Goal: Information Seeking & Learning: Learn about a topic

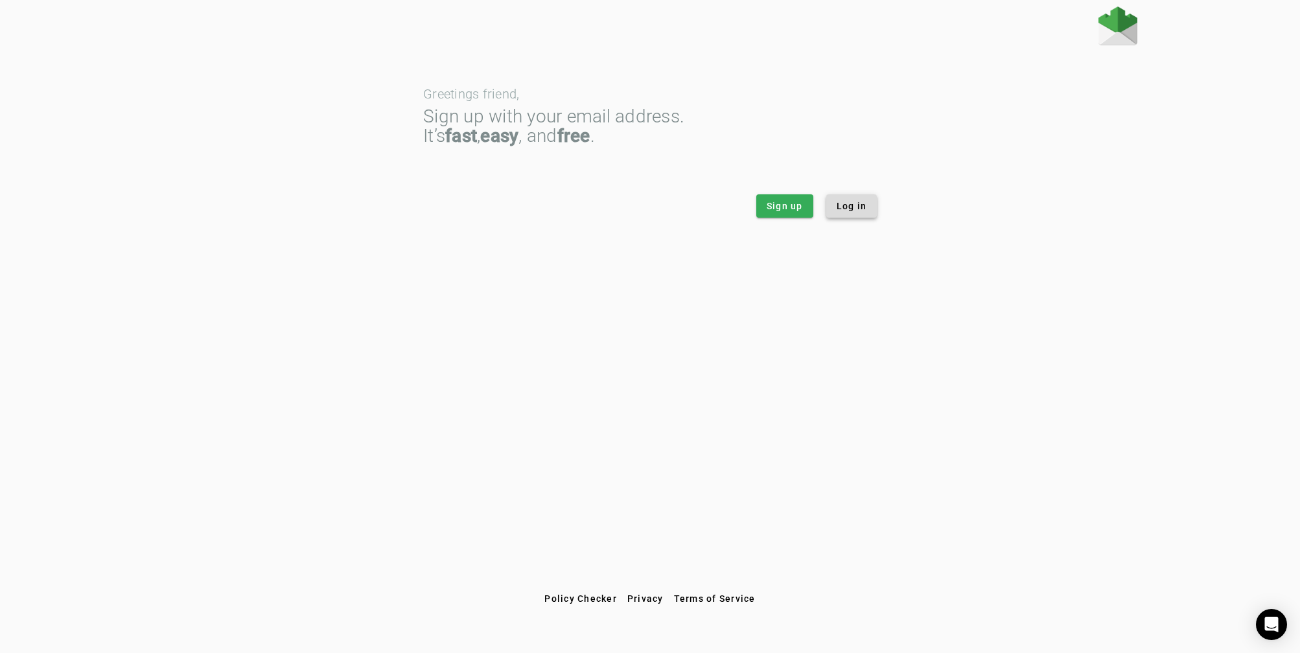
click at [838, 210] on span "Log in" at bounding box center [852, 206] width 30 height 13
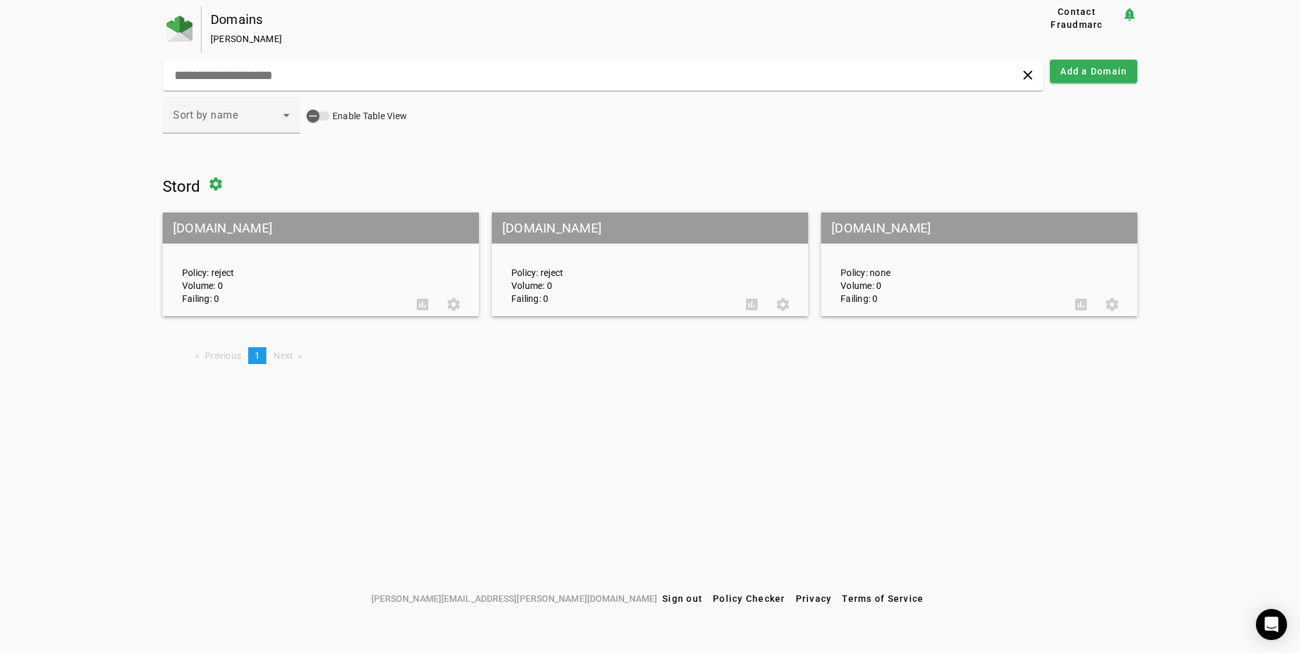
click at [569, 270] on div "Policy: reject Volume: 0 Failing: 0" at bounding box center [619, 264] width 235 height 81
click at [550, 236] on mat-grid-tile-header "stord.com" at bounding box center [650, 228] width 316 height 31
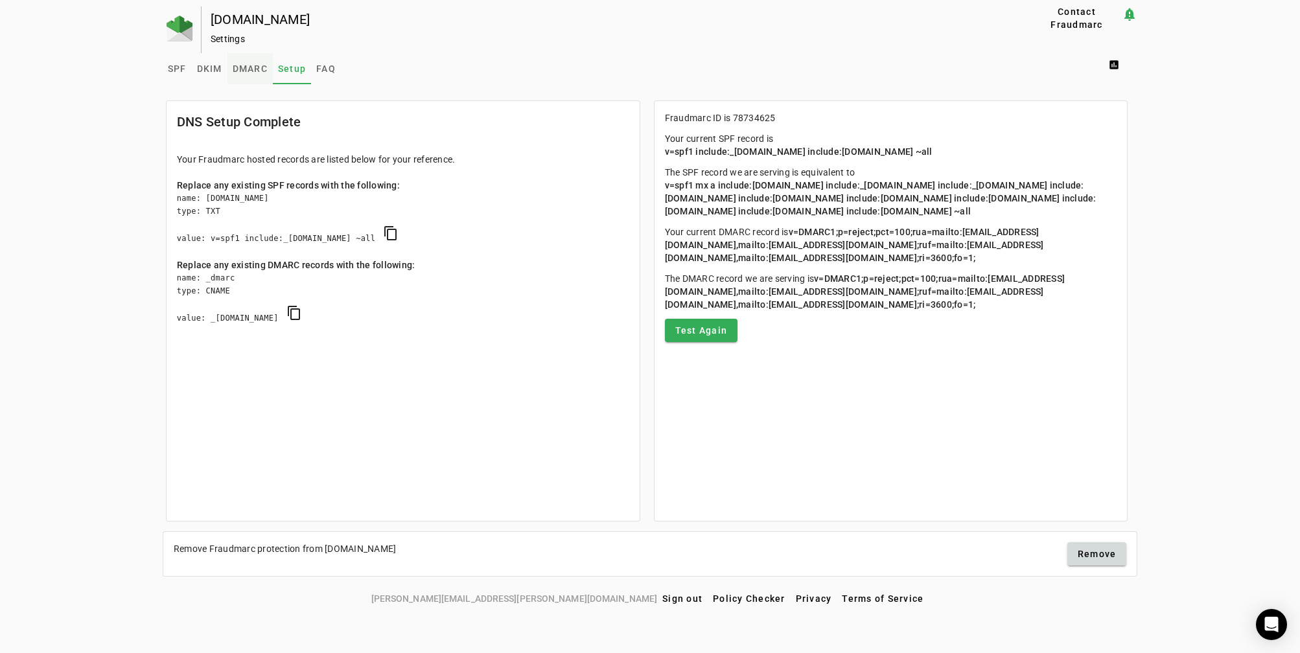
click at [246, 69] on span "DMARC" at bounding box center [250, 68] width 35 height 9
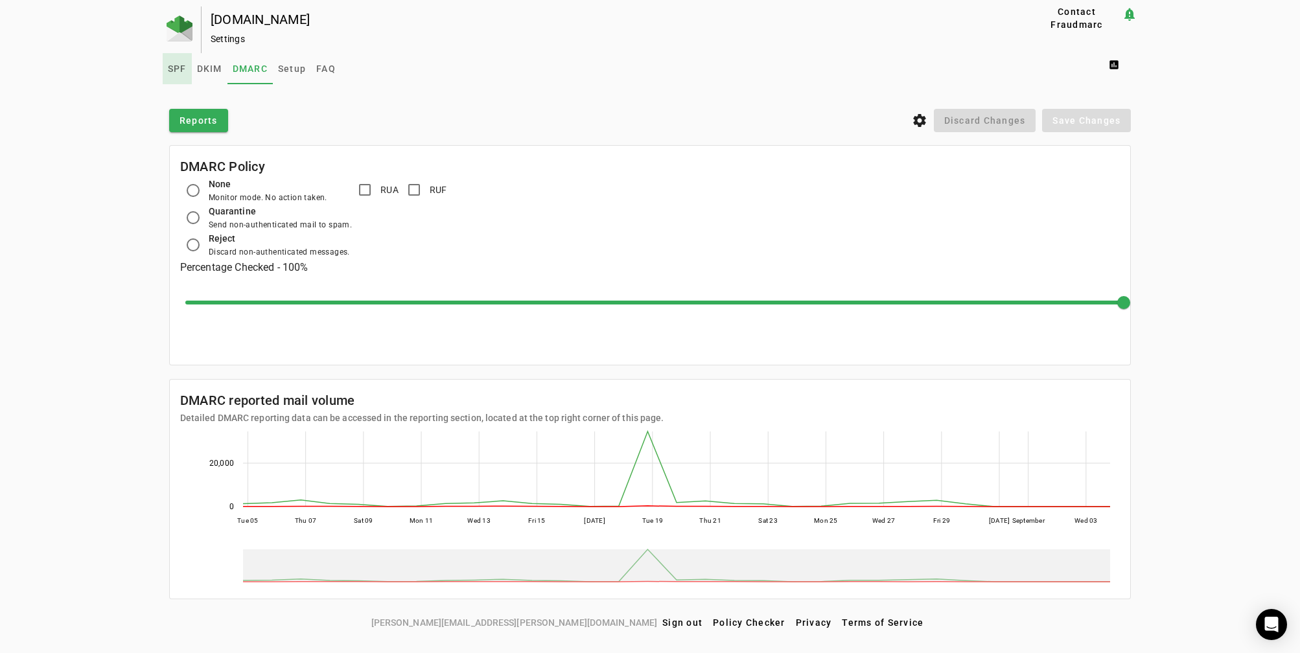
click at [175, 67] on span "SPF" at bounding box center [177, 68] width 19 height 9
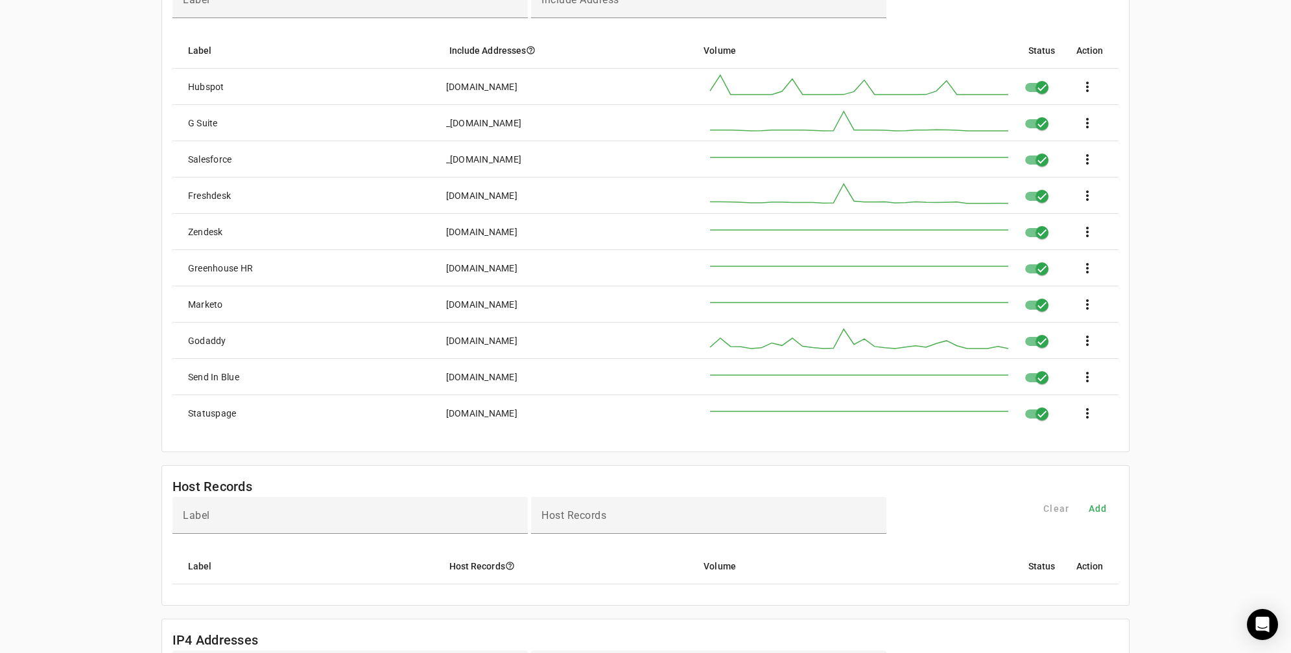
scroll to position [75, 0]
